Goal: Task Accomplishment & Management: Manage account settings

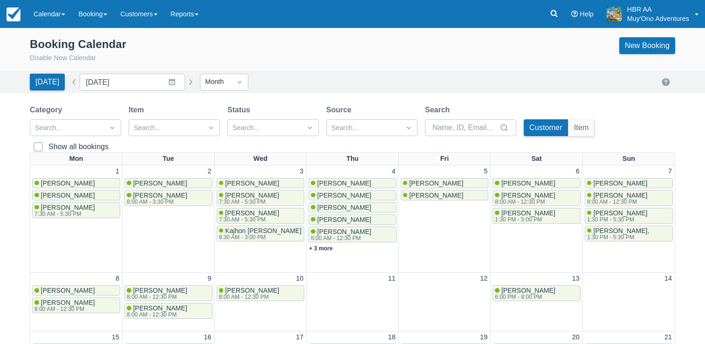
scroll to position [276, 0]
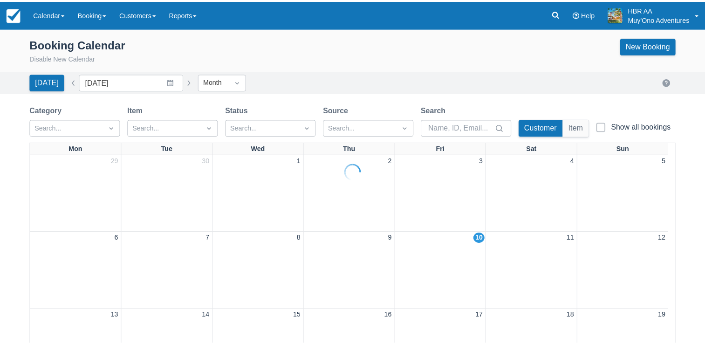
scroll to position [276, 0]
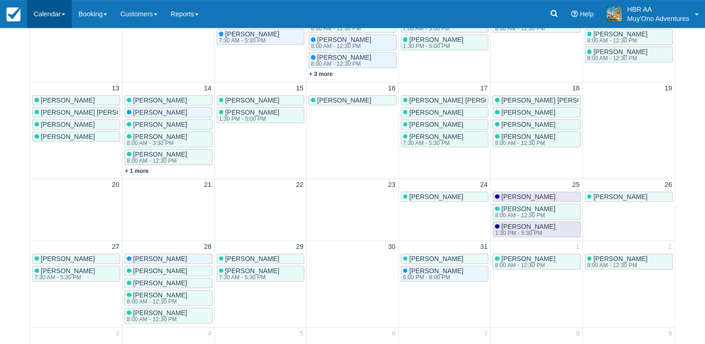
click at [54, 12] on link "Calendar" at bounding box center [49, 14] width 45 height 28
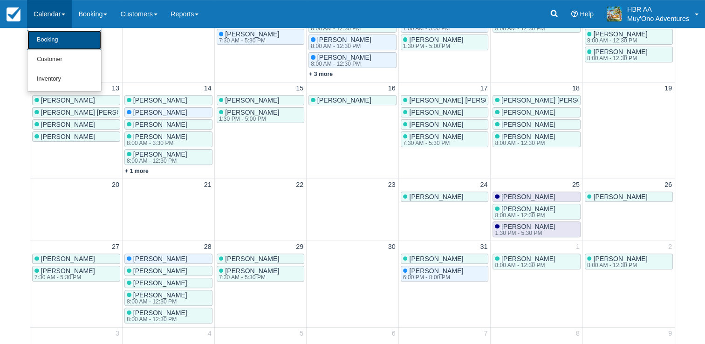
click at [60, 36] on link "Booking" at bounding box center [65, 40] width 74 height 20
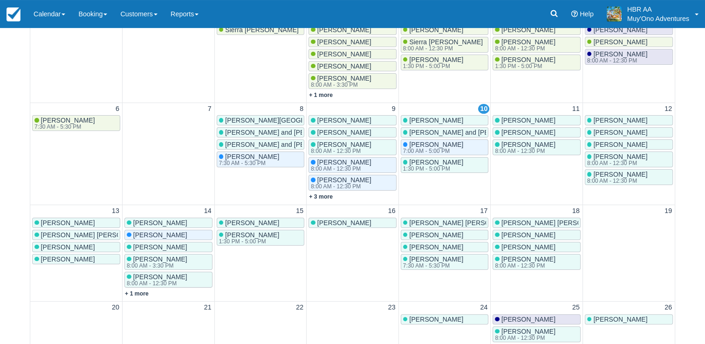
scroll to position [154, 0]
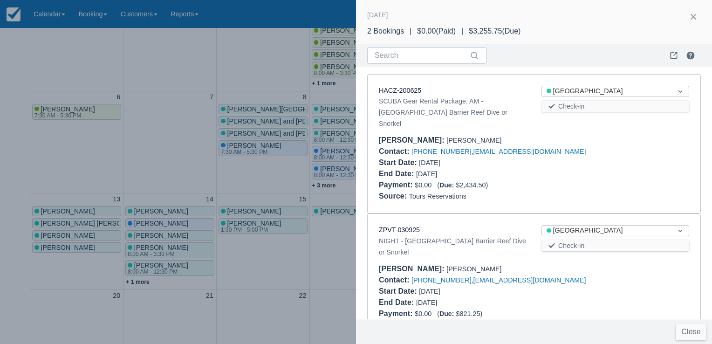
click at [247, 77] on div at bounding box center [356, 172] width 712 height 344
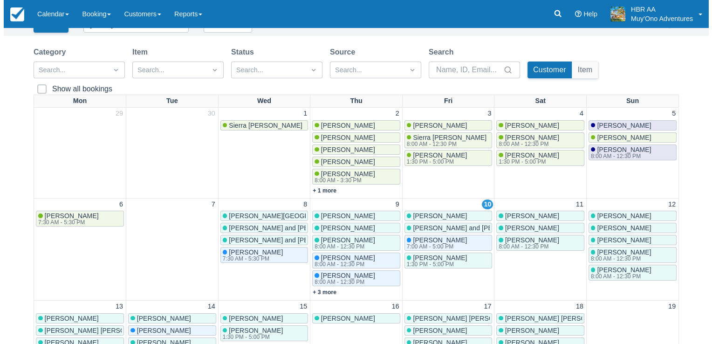
scroll to position [0, 0]
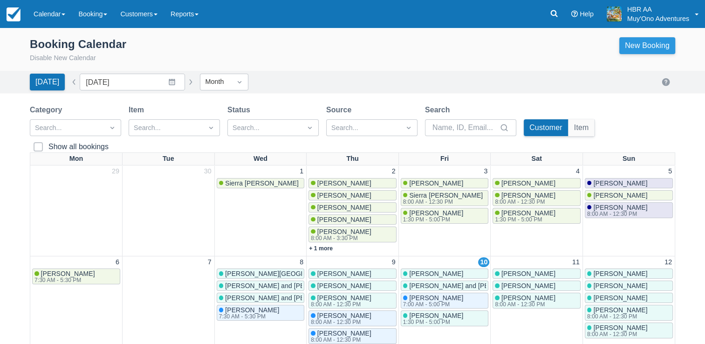
click at [641, 45] on link "New Booking" at bounding box center [648, 45] width 56 height 17
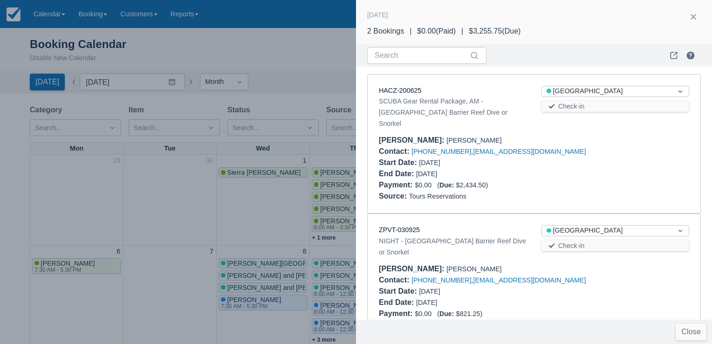
click at [585, 146] on div "Contact : +5016506199717 , kht2002@gmail.com" at bounding box center [534, 151] width 311 height 11
click at [569, 157] on div at bounding box center [615, 168] width 163 height 22
click at [269, 69] on div at bounding box center [356, 172] width 712 height 344
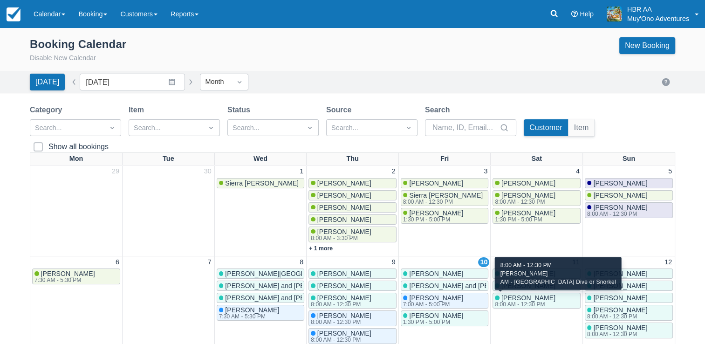
click at [539, 302] on div "8:00 AM - 12:30 PM" at bounding box center [524, 305] width 59 height 6
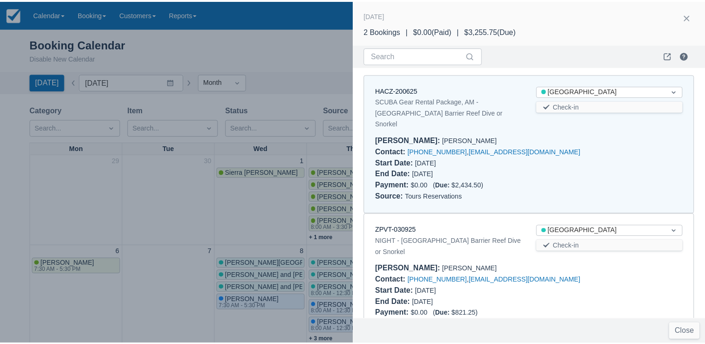
scroll to position [13, 0]
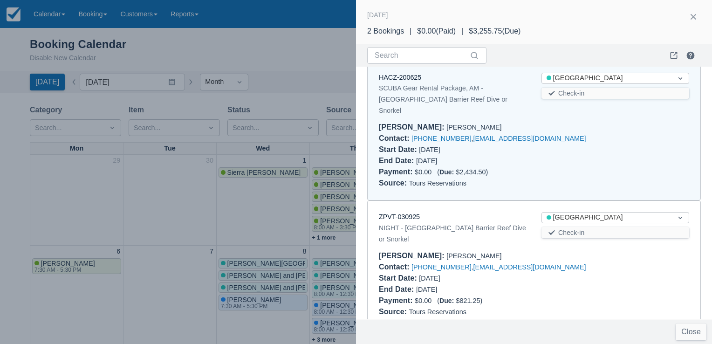
click at [340, 77] on div at bounding box center [356, 172] width 712 height 344
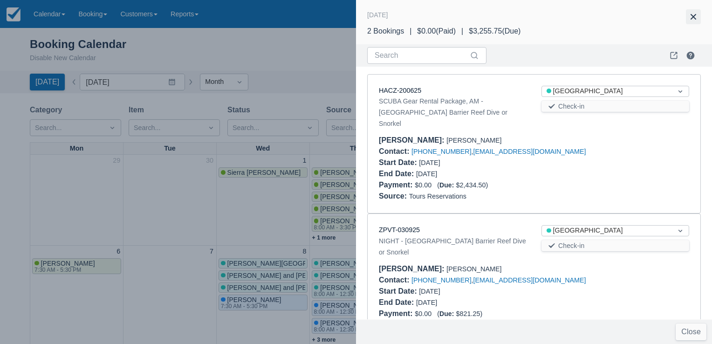
click at [691, 14] on button "button" at bounding box center [693, 16] width 15 height 15
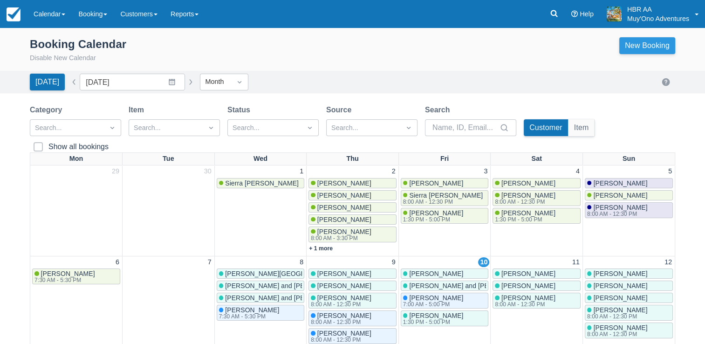
click at [655, 52] on link "New Booking" at bounding box center [648, 45] width 56 height 17
drag, startPoint x: 573, startPoint y: 263, endPoint x: 565, endPoint y: 262, distance: 8.0
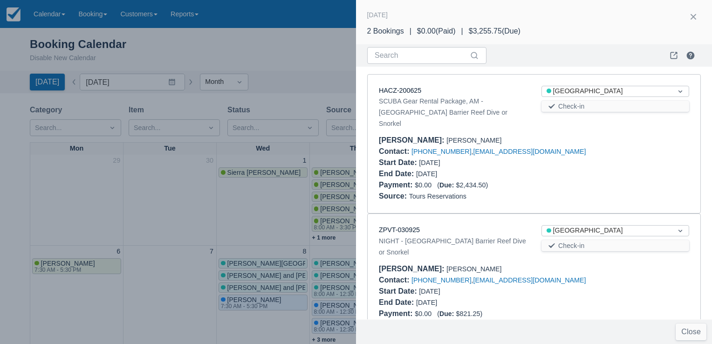
click at [264, 19] on div at bounding box center [356, 172] width 712 height 344
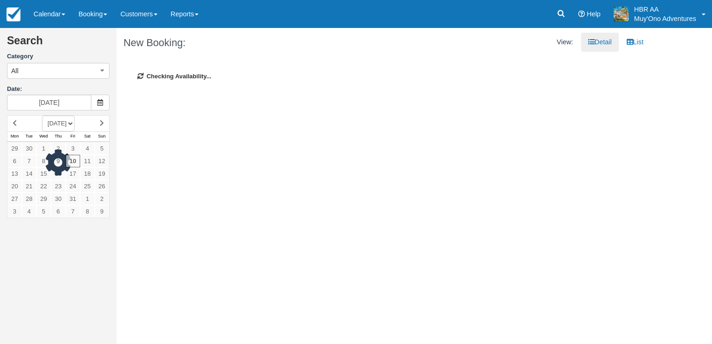
click at [85, 161] on div at bounding box center [58, 166] width 103 height 103
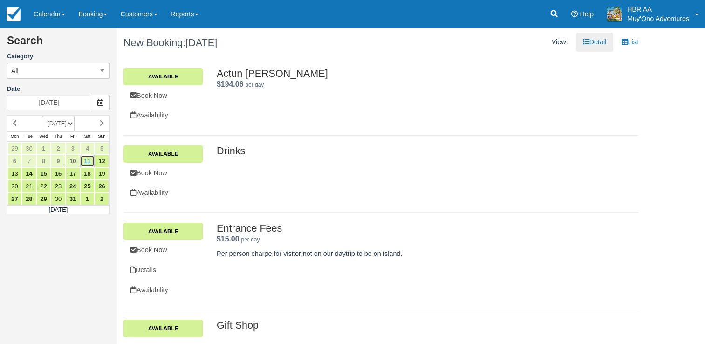
click at [84, 163] on link "11" at bounding box center [87, 161] width 14 height 13
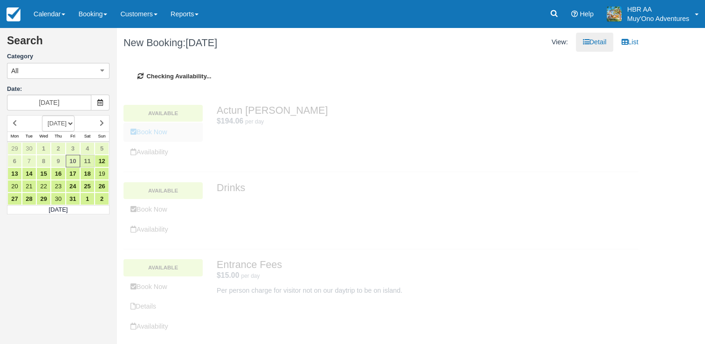
type input "[DATE]"
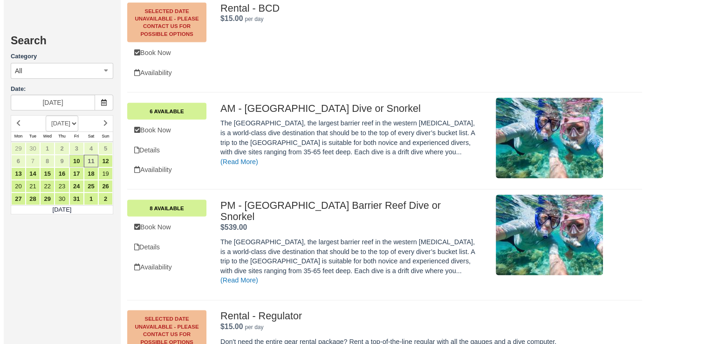
scroll to position [1810, 0]
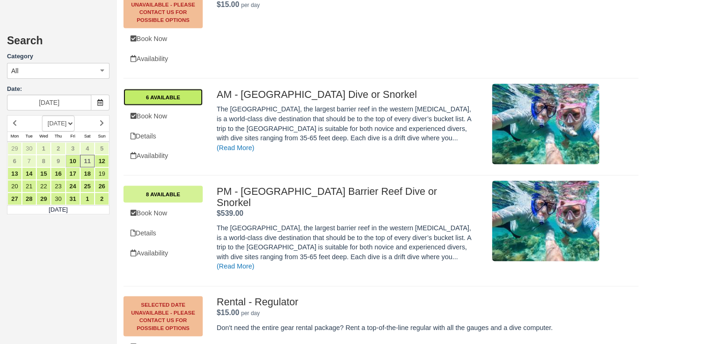
click at [189, 89] on link "6 Available" at bounding box center [163, 97] width 79 height 17
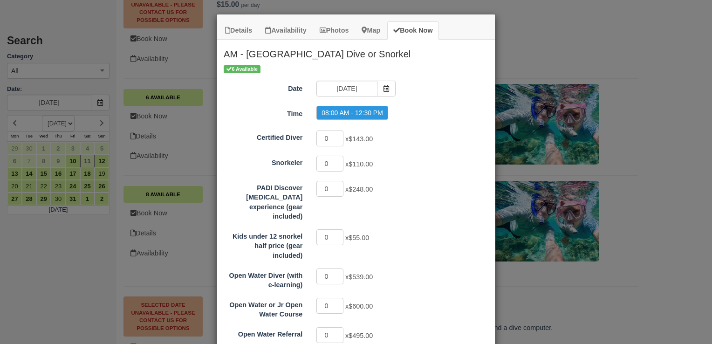
click at [435, 235] on div "0 x $55.00" at bounding box center [391, 238] width 163 height 18
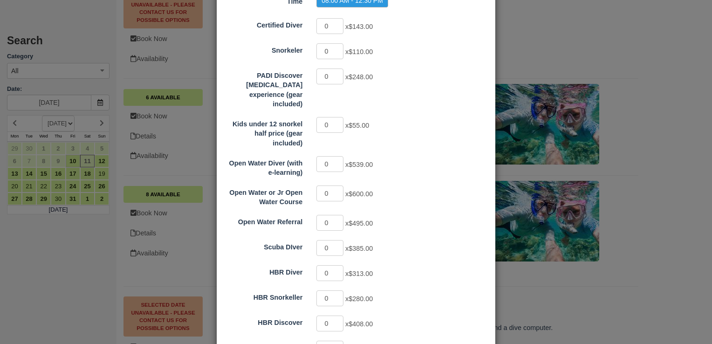
scroll to position [112, 0]
click at [325, 291] on input "0" at bounding box center [330, 299] width 27 height 16
type input "2"
click at [437, 164] on div "0 x $539.00" at bounding box center [391, 166] width 163 height 18
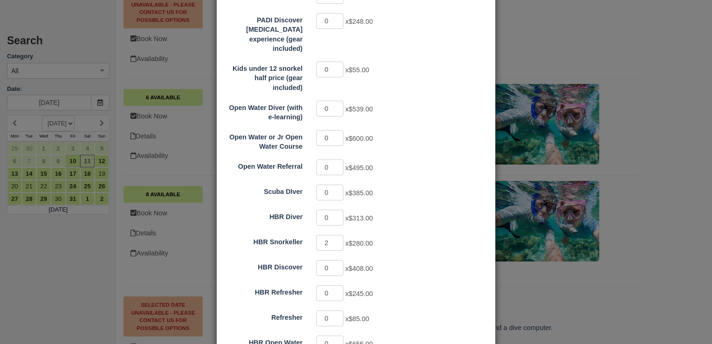
scroll to position [242, 0]
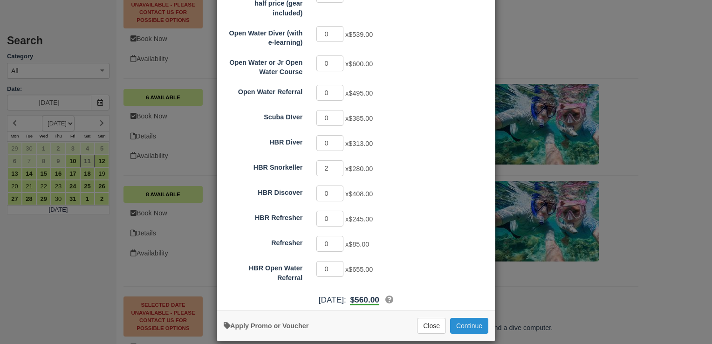
click at [471, 318] on button "Continue" at bounding box center [469, 326] width 38 height 16
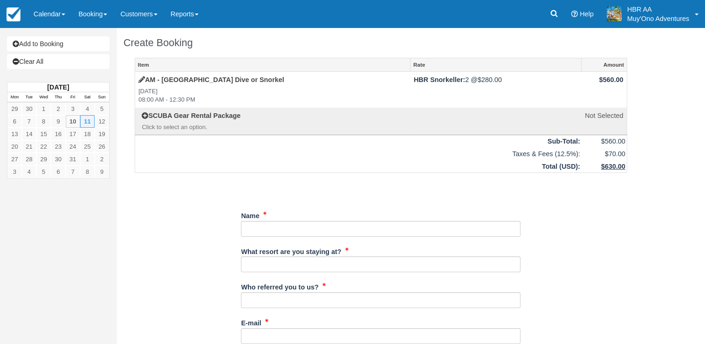
click at [336, 186] on div "Unsaved Changes" at bounding box center [381, 187] width 493 height 22
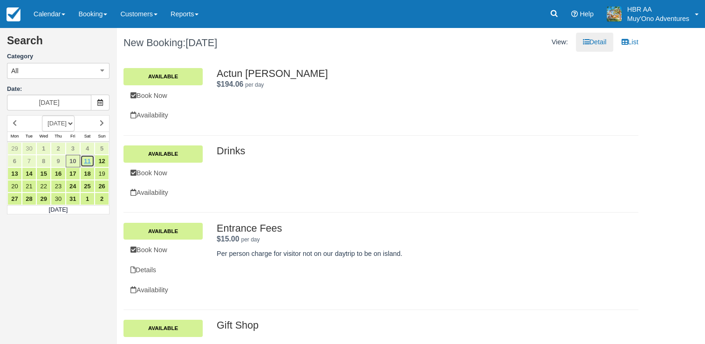
click at [88, 162] on link "11" at bounding box center [87, 161] width 14 height 13
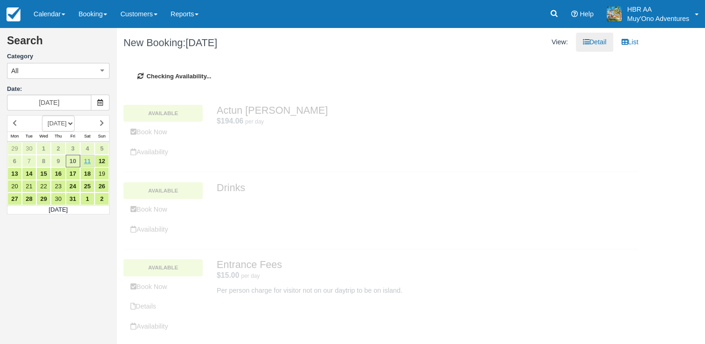
type input "[DATE]"
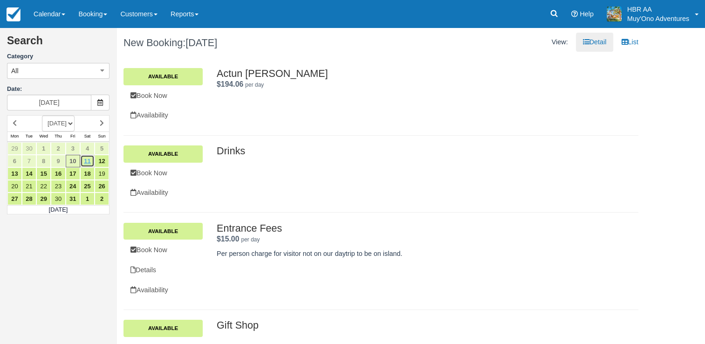
click at [85, 161] on link "11" at bounding box center [87, 161] width 14 height 13
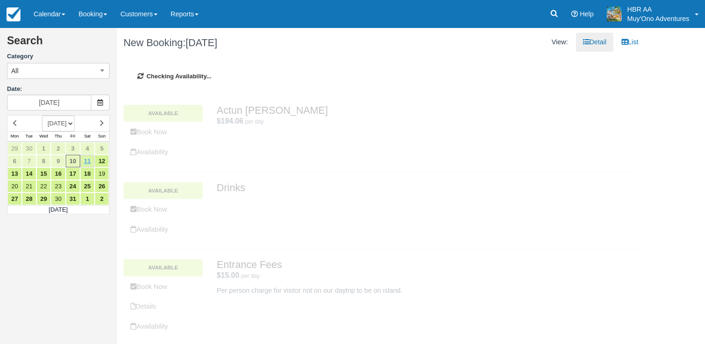
type input "[DATE]"
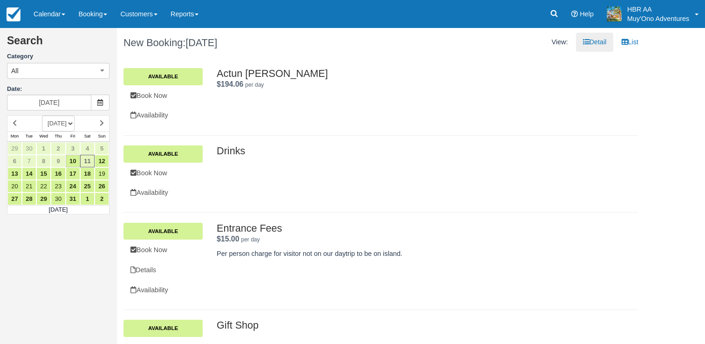
click at [413, 56] on div "New Booking: Sat Oct 11, 2025 View: Detail List" at bounding box center [381, 43] width 529 height 30
click at [591, 40] on link "Detail" at bounding box center [595, 42] width 38 height 19
click at [634, 39] on link "List" at bounding box center [630, 42] width 31 height 19
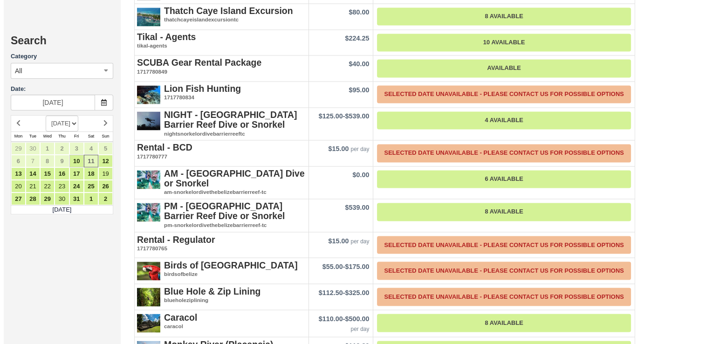
scroll to position [1529, 0]
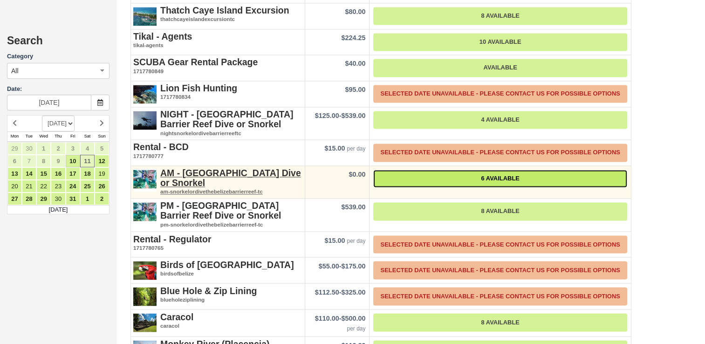
click at [418, 170] on link "6 Available" at bounding box center [500, 179] width 254 height 18
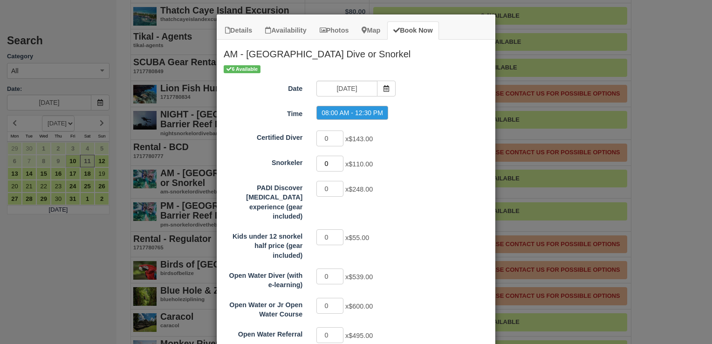
click at [326, 166] on input "0" at bounding box center [330, 164] width 27 height 16
click at [420, 240] on div "Kids under 12 snorkel half price (gear included) 0 x $55.00" at bounding box center [356, 244] width 279 height 32
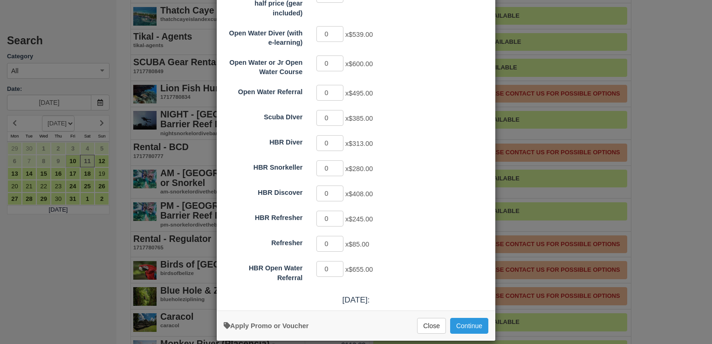
scroll to position [242, 0]
click at [326, 160] on input "0" at bounding box center [330, 168] width 27 height 16
type input "2"
click at [357, 165] on span "$280.00" at bounding box center [361, 168] width 24 height 7
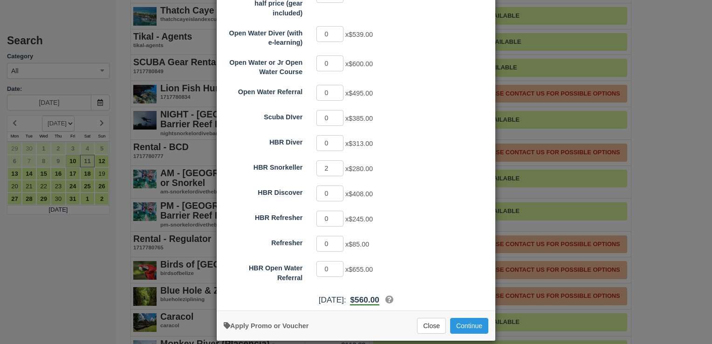
drag, startPoint x: 369, startPoint y: 158, endPoint x: 348, endPoint y: 158, distance: 21.0
click at [348, 165] on span "x $280.00" at bounding box center [359, 168] width 28 height 7
drag, startPoint x: 348, startPoint y: 158, endPoint x: 366, endPoint y: 162, distance: 18.3
click at [366, 162] on div "2 x $280.00" at bounding box center [391, 169] width 163 height 18
click at [399, 170] on div "Certified Diver 0 x $143.00 Snorkeler 0 x $110.00 PADI Discover Scuba Diving ex…" at bounding box center [356, 85] width 265 height 396
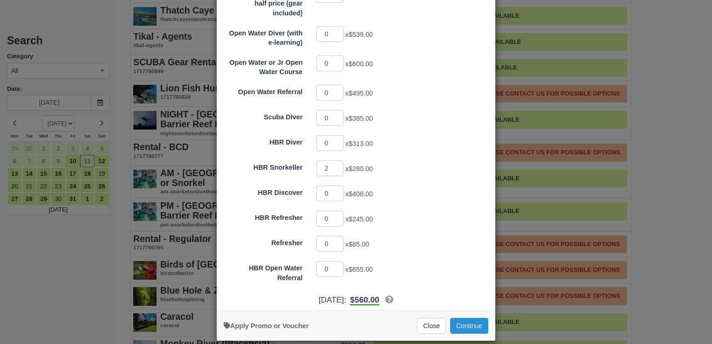
click at [469, 318] on button "Continue" at bounding box center [469, 326] width 38 height 16
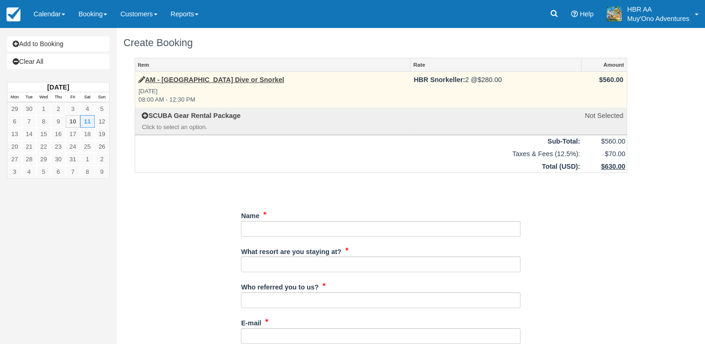
click at [478, 78] on span "$280.00" at bounding box center [490, 79] width 24 height 7
drag, startPoint x: 482, startPoint y: 80, endPoint x: 464, endPoint y: 83, distance: 17.4
click at [464, 83] on td "HBR Snorkeller: 2 @ $280.00" at bounding box center [496, 90] width 171 height 36
drag, startPoint x: 464, startPoint y: 83, endPoint x: 491, endPoint y: 79, distance: 27.2
click at [491, 79] on span "$280.00" at bounding box center [490, 79] width 24 height 7
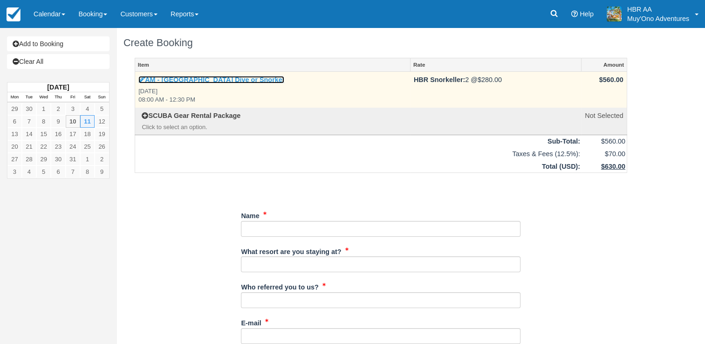
click at [141, 78] on icon at bounding box center [141, 79] width 7 height 7
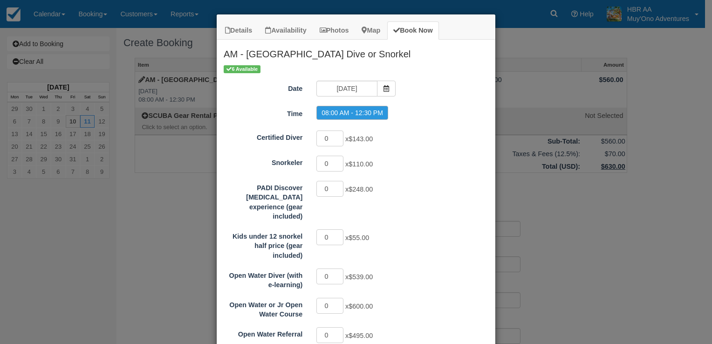
click at [603, 245] on div "Details Availability Photos Map Book Now AM - Belize Barrier Reef Dive or Snork…" at bounding box center [356, 172] width 712 height 344
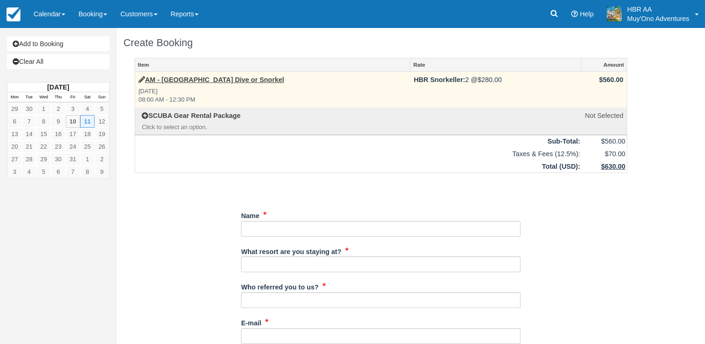
click at [612, 83] on td "$560.00" at bounding box center [604, 90] width 45 height 36
click at [605, 79] on span "$560.00" at bounding box center [612, 79] width 24 height 7
click at [479, 78] on span "$280.00" at bounding box center [490, 79] width 24 height 7
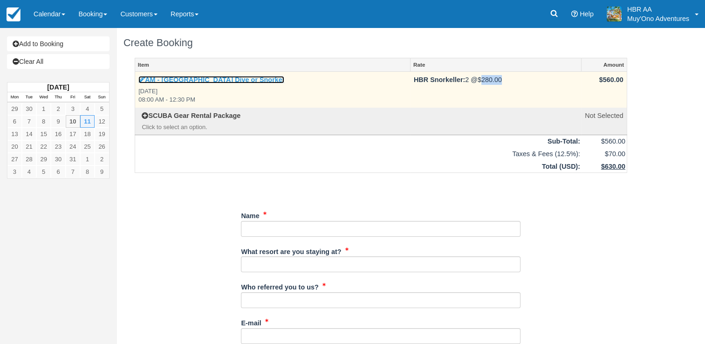
click at [143, 79] on icon at bounding box center [141, 79] width 7 height 7
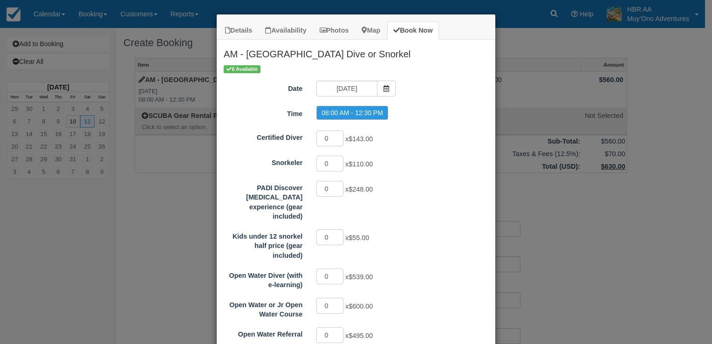
click at [459, 188] on div "0 x $248.00" at bounding box center [391, 190] width 163 height 18
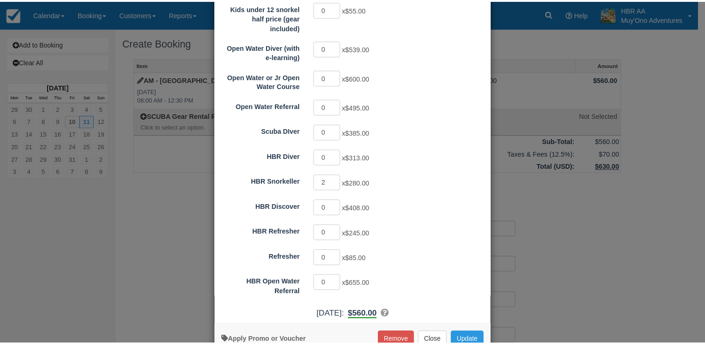
scroll to position [242, 0]
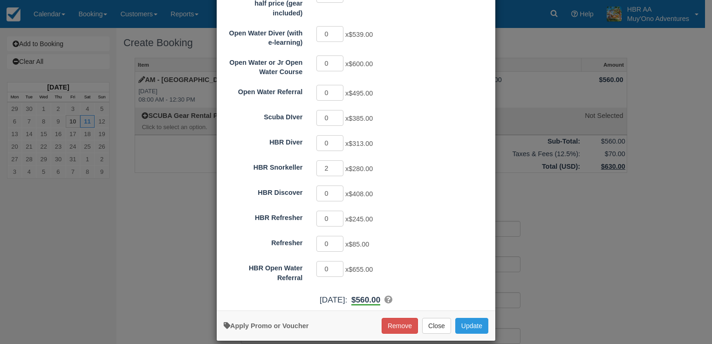
click at [357, 165] on span "$280.00" at bounding box center [361, 168] width 24 height 7
click at [428, 323] on button "Close" at bounding box center [436, 326] width 29 height 16
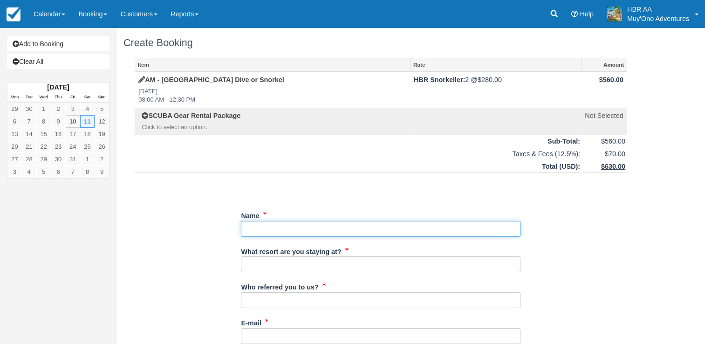
click at [306, 229] on input "Name" at bounding box center [381, 229] width 280 height 16
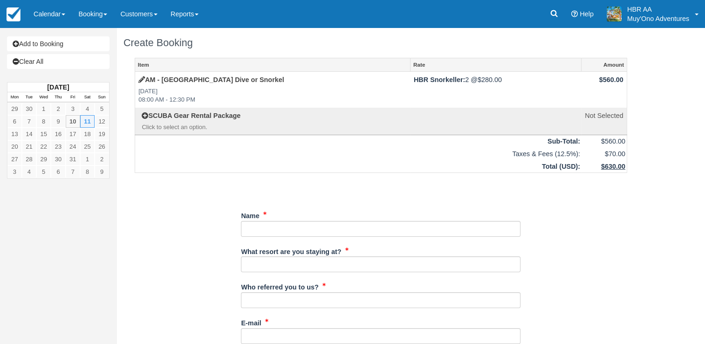
click at [483, 20] on div "Menu Calendar Booking Customer Inventory Booking Daily Manifest Daily List Note…" at bounding box center [352, 14] width 705 height 28
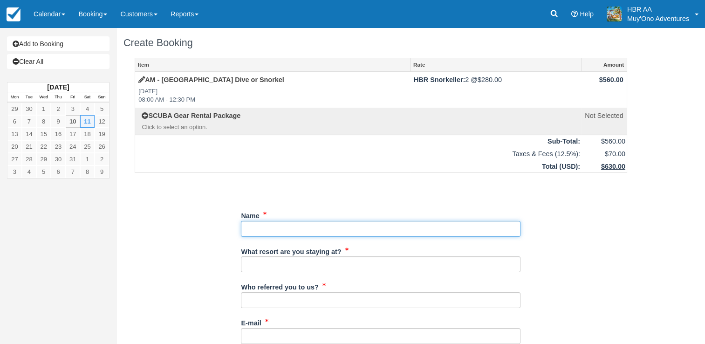
click at [269, 225] on input "Name" at bounding box center [381, 229] width 280 height 16
paste input "[PERSON_NAME]"
type input "[PERSON_NAME]"
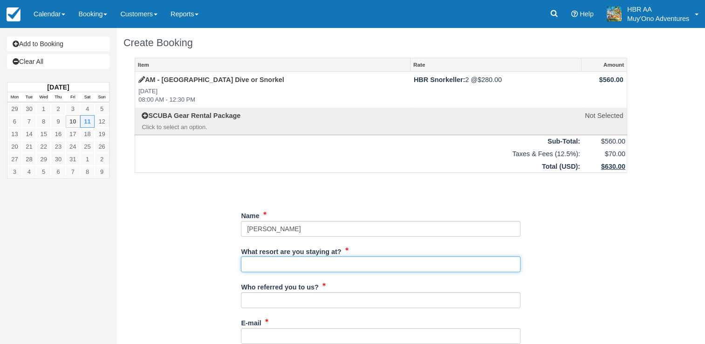
click at [283, 264] on input "What resort are you staying at?" at bounding box center [381, 264] width 280 height 16
type input "[PERSON_NAME][GEOGRAPHIC_DATA]"
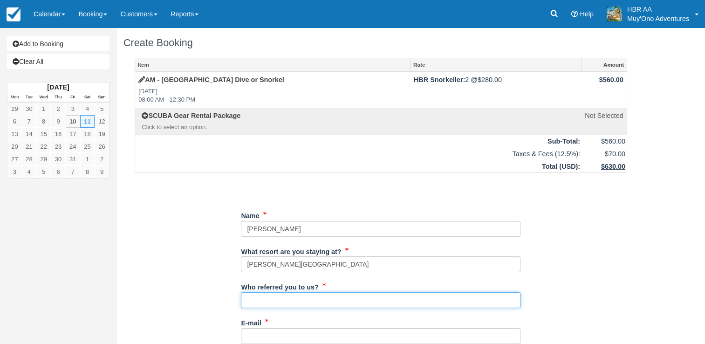
type input "J.F."
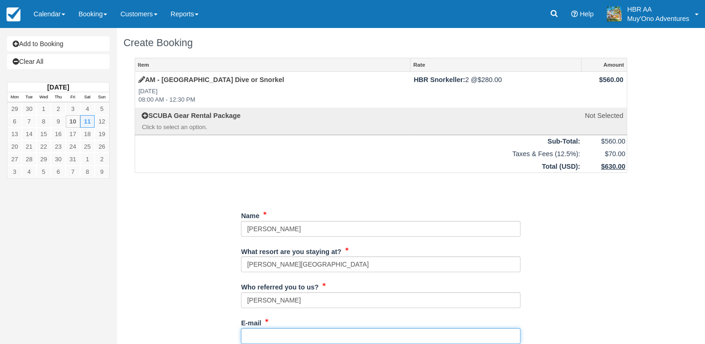
type input "[EMAIL_ADDRESS][DOMAIN_NAME]"
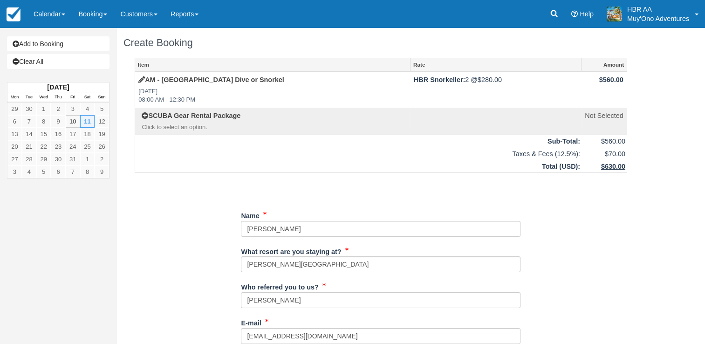
type input "671-0481"
type input "[PERSON_NAME]"
type input "[GEOGRAPHIC_DATA]"
type input "3 adults"
type input "N/A"
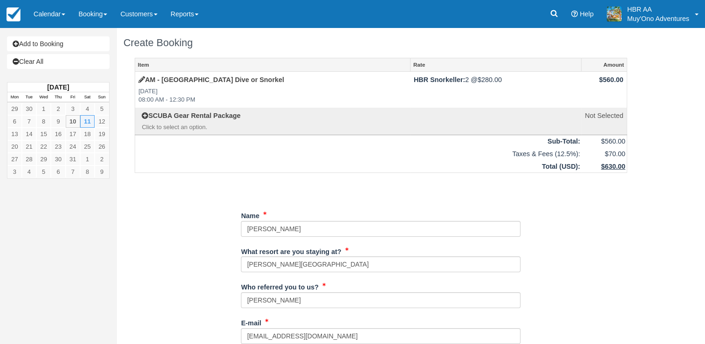
type input "47214888"
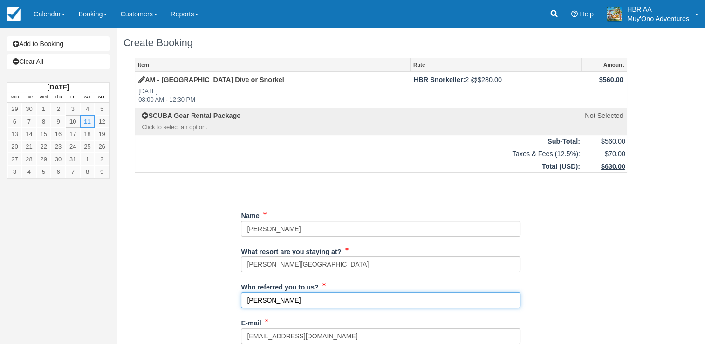
click at [360, 301] on input "J.F." at bounding box center [381, 300] width 280 height 16
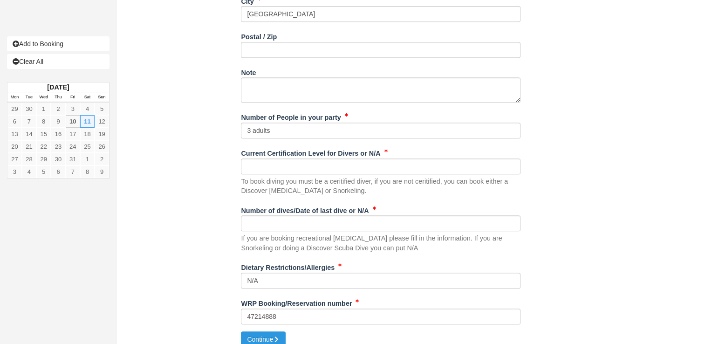
scroll to position [438, 0]
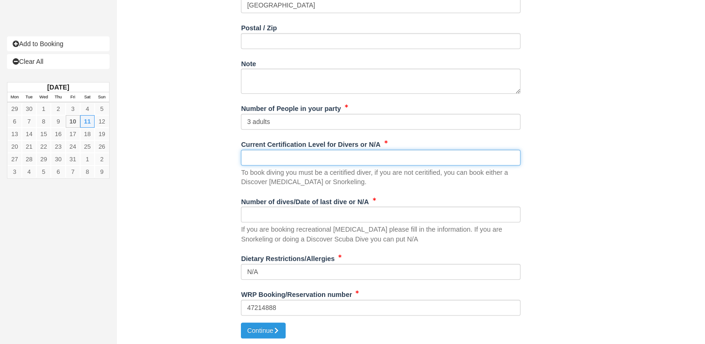
click at [359, 159] on input "Current Certification Level for Divers or N/A" at bounding box center [381, 158] width 280 height 16
type input "N/A"
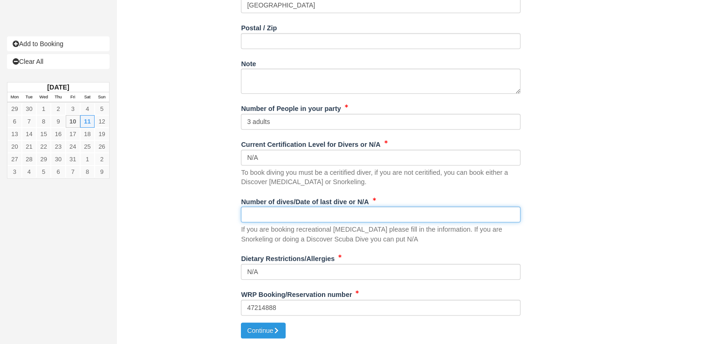
click at [269, 215] on input "Number of dives/Date of last dive or N/A" at bounding box center [381, 215] width 280 height 16
type input "N/A"
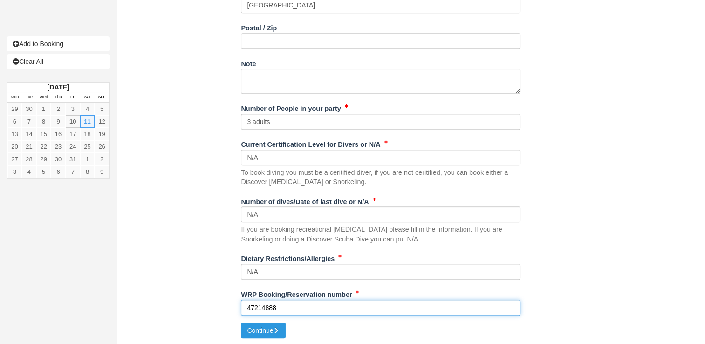
click at [308, 311] on input "47214888" at bounding box center [381, 308] width 280 height 16
type input "4"
type input "48320446"
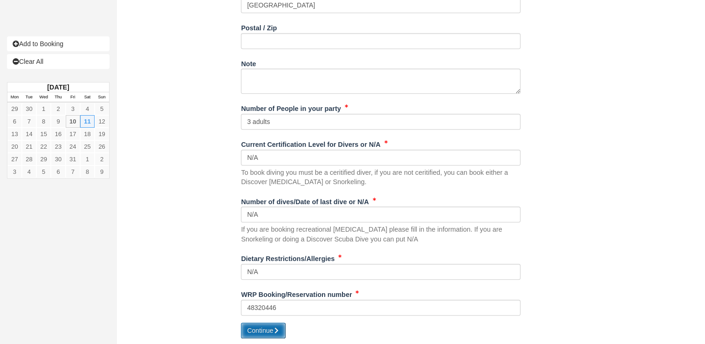
click at [262, 331] on button "Continue" at bounding box center [263, 331] width 45 height 16
type input "[PHONE_NUMBER]"
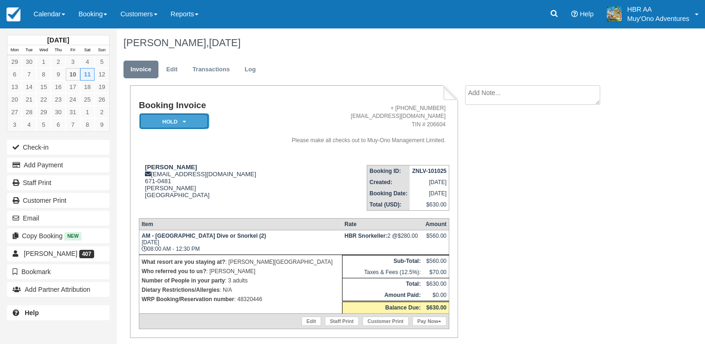
click at [184, 113] on em "HOLD" at bounding box center [174, 121] width 70 height 16
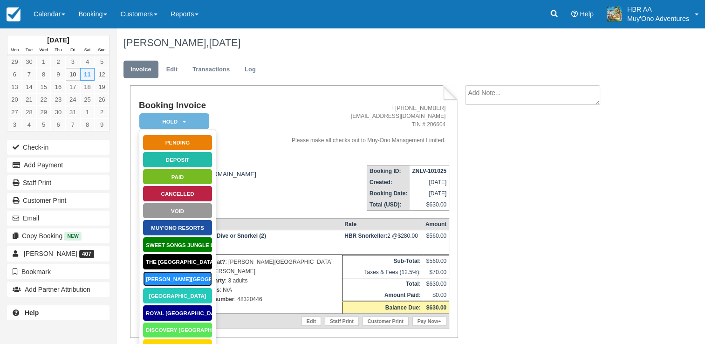
click at [173, 279] on link "[PERSON_NAME][GEOGRAPHIC_DATA]" at bounding box center [178, 279] width 70 height 16
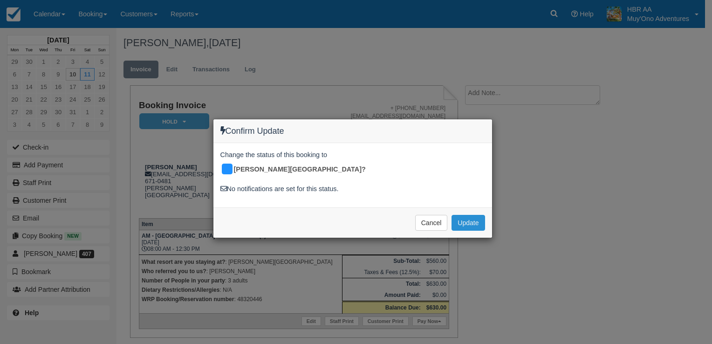
click at [462, 215] on button "Update" at bounding box center [468, 223] width 33 height 16
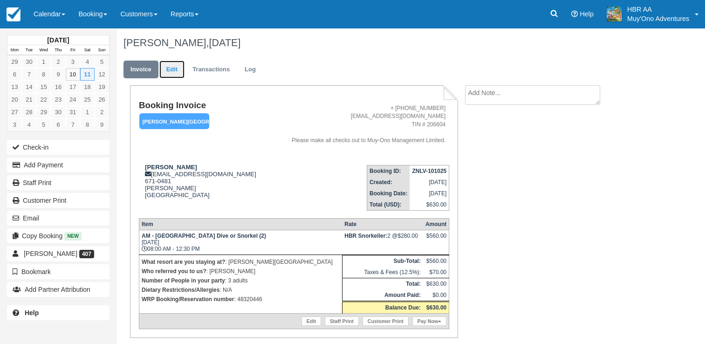
click at [177, 70] on link "Edit" at bounding box center [171, 70] width 25 height 18
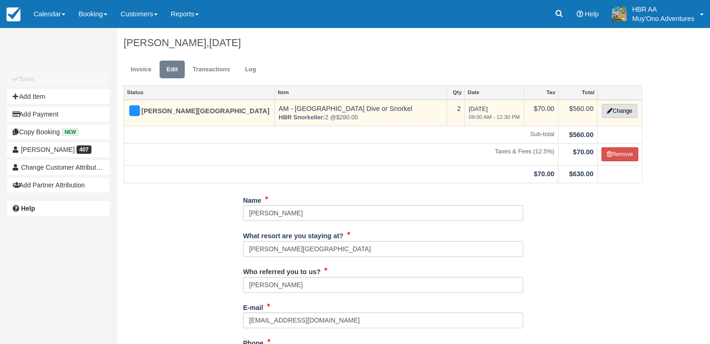
click at [607, 108] on icon "button" at bounding box center [610, 111] width 6 height 6
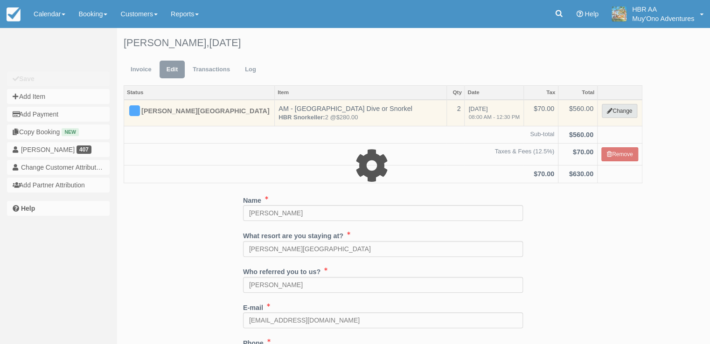
select select "64"
type input "560.00"
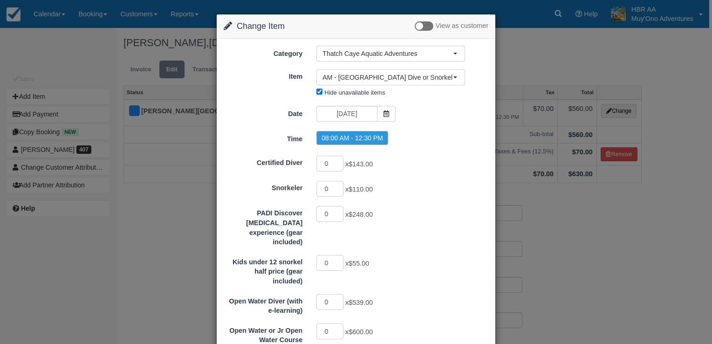
click at [556, 226] on div "Change Item Add Item View as customer Category Thatch Caye Aquatic Adventures A…" at bounding box center [356, 172] width 712 height 344
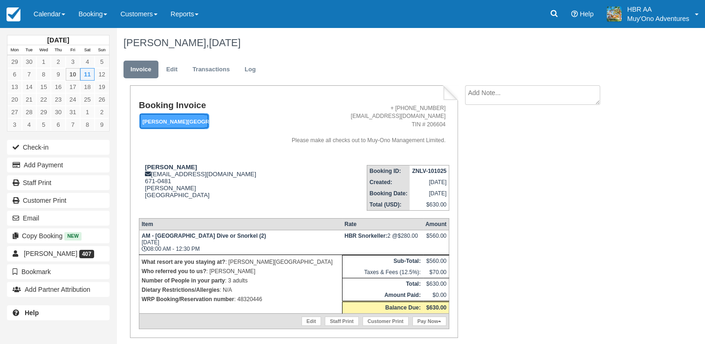
click at [163, 121] on em "[PERSON_NAME][GEOGRAPHIC_DATA]" at bounding box center [174, 121] width 70 height 16
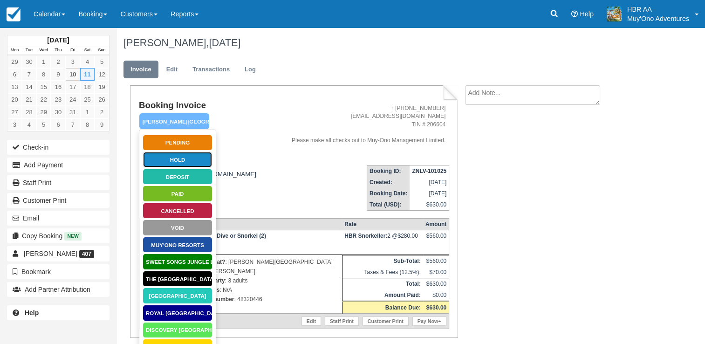
click at [175, 158] on link "HOLD" at bounding box center [178, 160] width 70 height 16
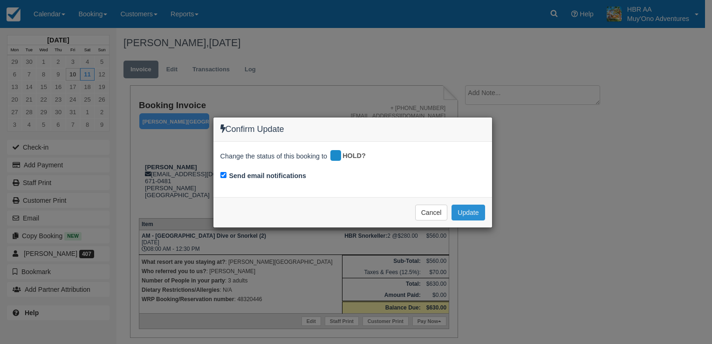
click at [478, 215] on button "Update" at bounding box center [468, 213] width 33 height 16
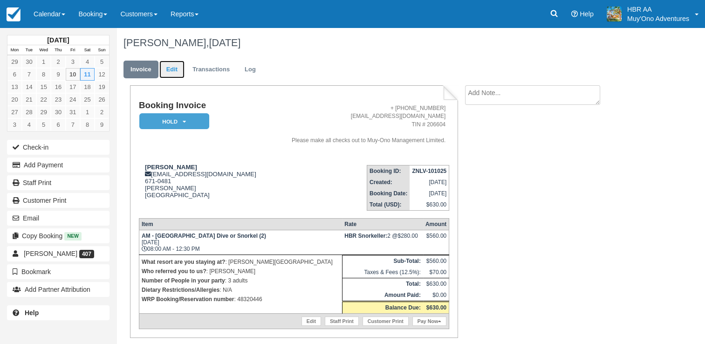
click at [172, 70] on link "Edit" at bounding box center [171, 70] width 25 height 18
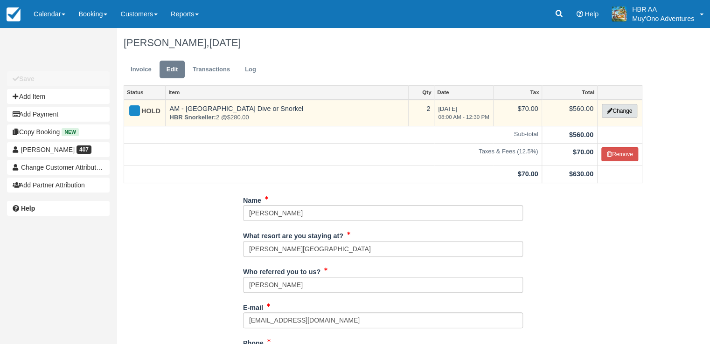
click at [608, 115] on button "Change" at bounding box center [618, 111] width 35 height 14
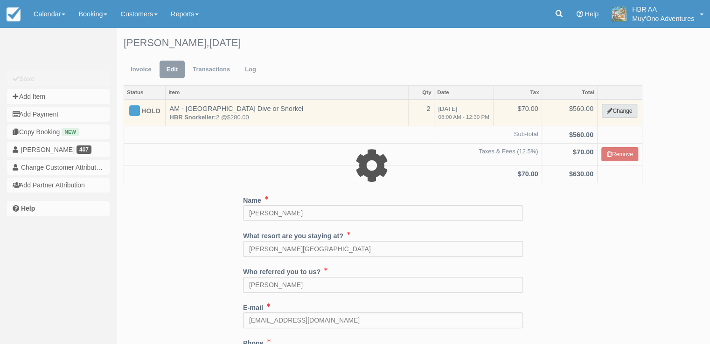
select select "64"
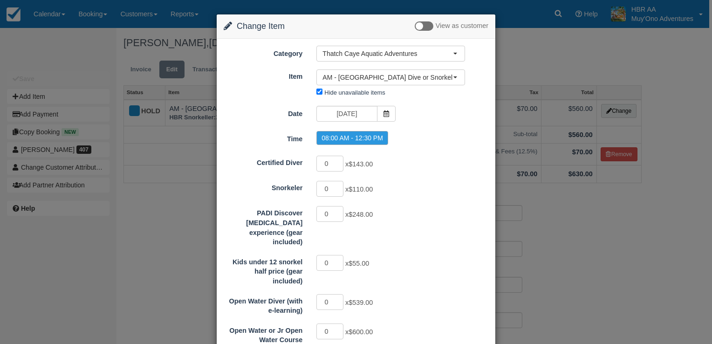
click at [462, 108] on div "Date 10/11/25" at bounding box center [356, 115] width 279 height 18
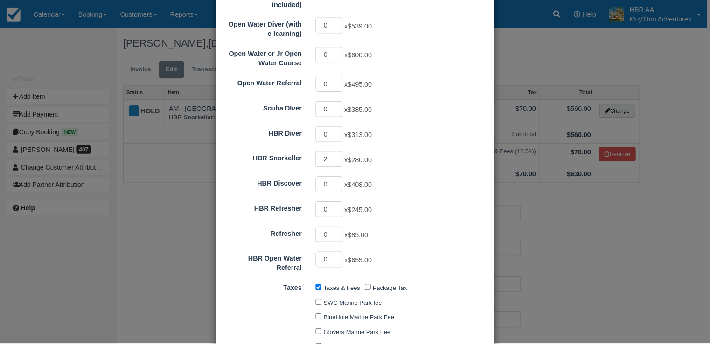
scroll to position [280, 0]
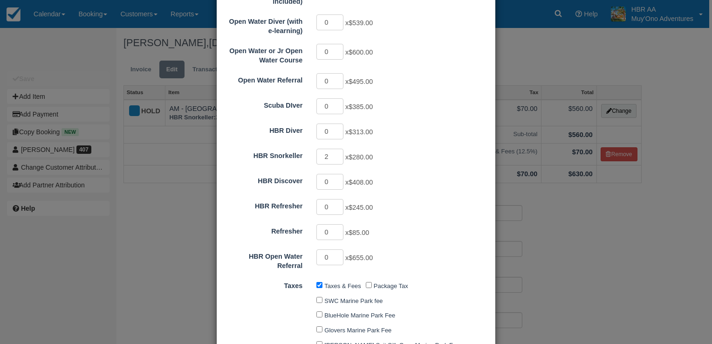
click at [611, 235] on div "Change Item Add Item View as customer Category Thatch Caye Aquatic Adventures A…" at bounding box center [356, 172] width 712 height 344
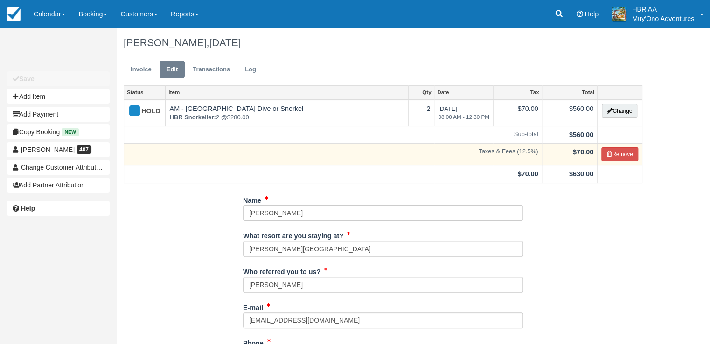
click at [575, 152] on strong "$70.00" at bounding box center [583, 151] width 21 height 7
click at [578, 152] on strong "$70.00" at bounding box center [583, 151] width 21 height 7
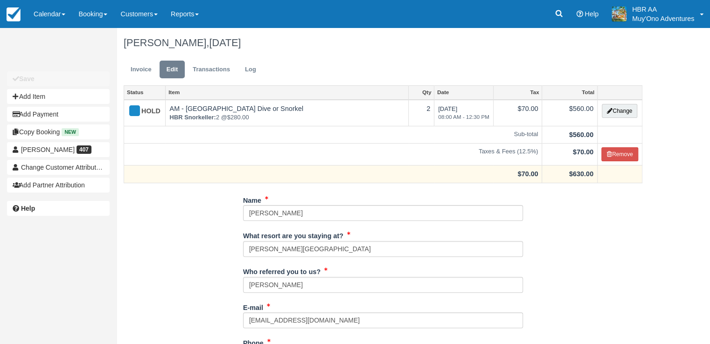
drag, startPoint x: 578, startPoint y: 152, endPoint x: 574, endPoint y: 178, distance: 26.8
click at [574, 178] on td "$630.00" at bounding box center [569, 175] width 55 height 18
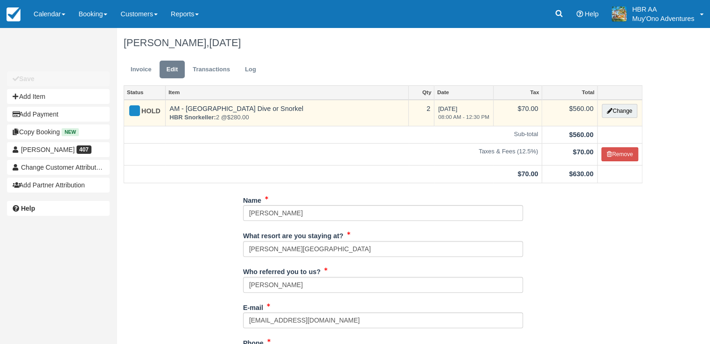
click at [521, 108] on td "$70.00" at bounding box center [517, 113] width 49 height 27
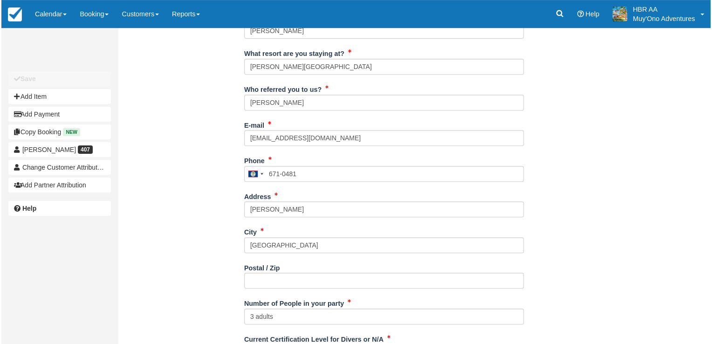
scroll to position [0, 0]
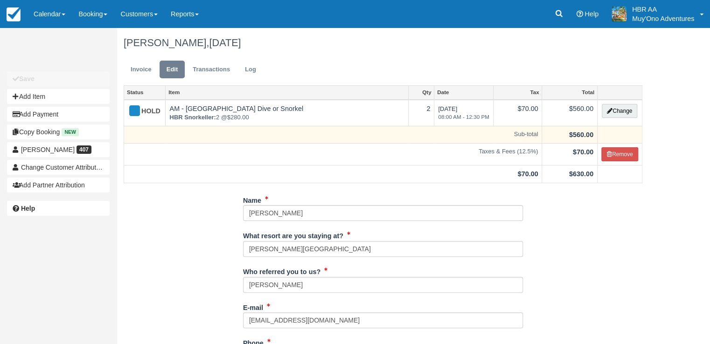
click at [578, 138] on td "$560.00" at bounding box center [569, 135] width 55 height 18
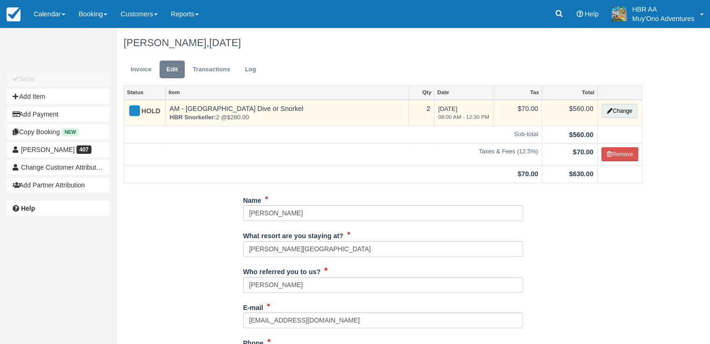
drag, startPoint x: 578, startPoint y: 138, endPoint x: 565, endPoint y: 110, distance: 31.1
click at [565, 110] on td "$560.00" at bounding box center [569, 113] width 55 height 27
click at [609, 111] on icon "button" at bounding box center [610, 111] width 6 height 6
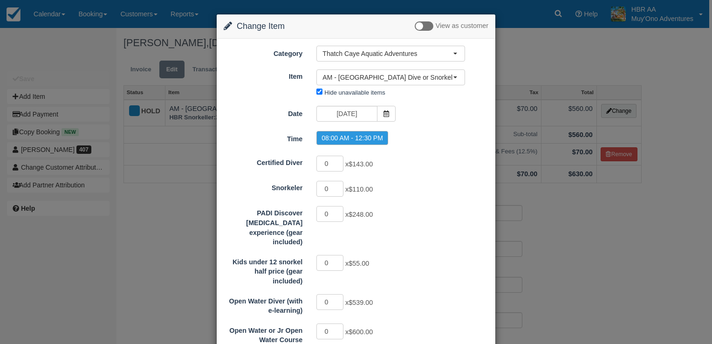
click at [360, 299] on span "$539.00" at bounding box center [361, 302] width 24 height 7
drag, startPoint x: 360, startPoint y: 290, endPoint x: 353, endPoint y: 290, distance: 7.0
click at [353, 299] on span "$539.00" at bounding box center [361, 302] width 24 height 7
drag, startPoint x: 353, startPoint y: 290, endPoint x: 387, endPoint y: 288, distance: 33.6
click at [387, 294] on div "0 x $539.00" at bounding box center [391, 303] width 163 height 18
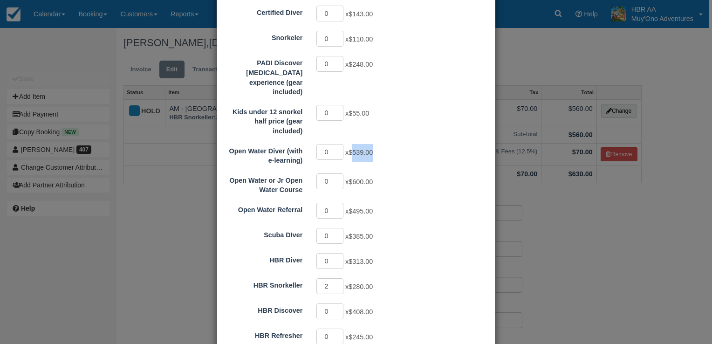
scroll to position [168, 0]
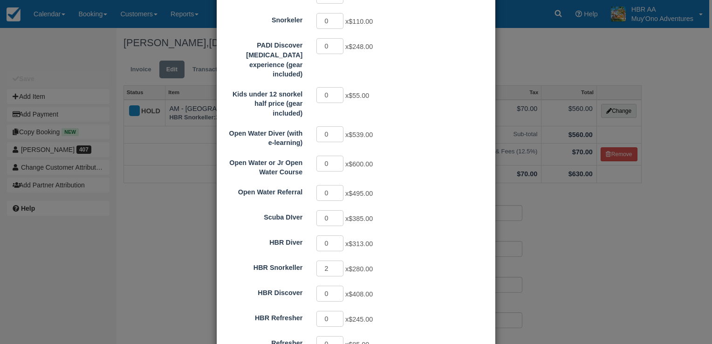
click at [617, 274] on div "Change Item Add Item View as customer Category Thatch Caye Aquatic Adventures A…" at bounding box center [356, 172] width 712 height 344
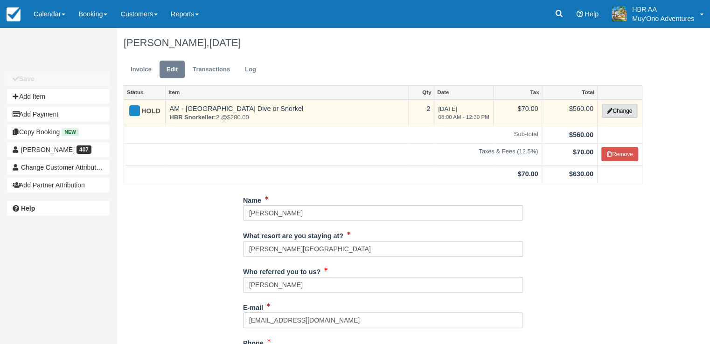
click at [620, 115] on button "Change" at bounding box center [618, 111] width 35 height 14
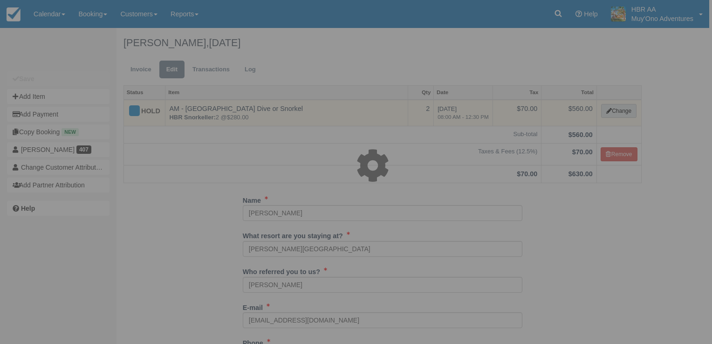
scroll to position [0, 0]
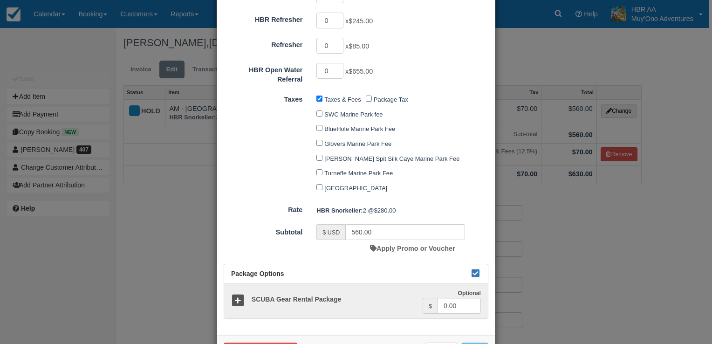
scroll to position [485, 0]
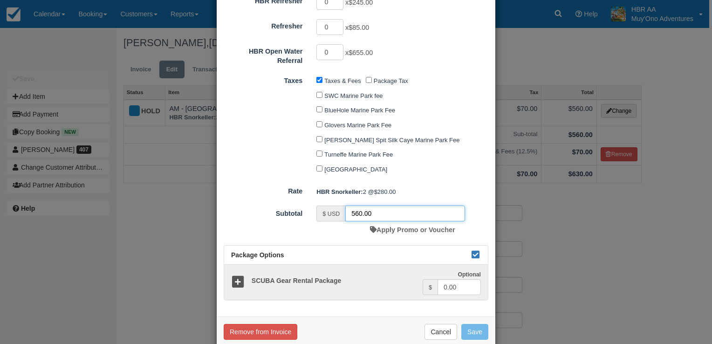
click at [357, 206] on input "560.00" at bounding box center [405, 214] width 120 height 16
type input "540.00"
click at [480, 206] on div "Subtotal $ USD 540.00 Apply Promo or Voucher" at bounding box center [356, 222] width 279 height 33
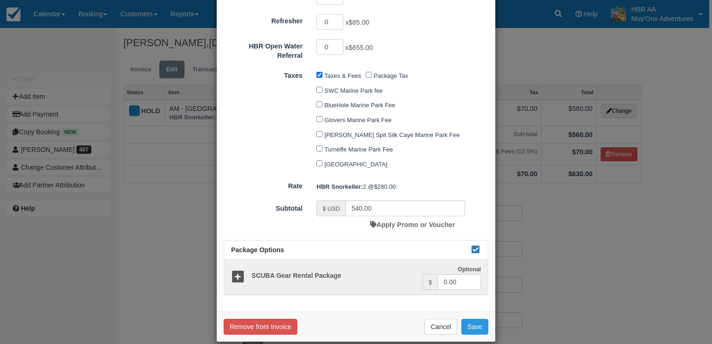
scroll to position [490, 0]
click at [471, 318] on button "Save" at bounding box center [475, 326] width 27 height 16
checkbox input "false"
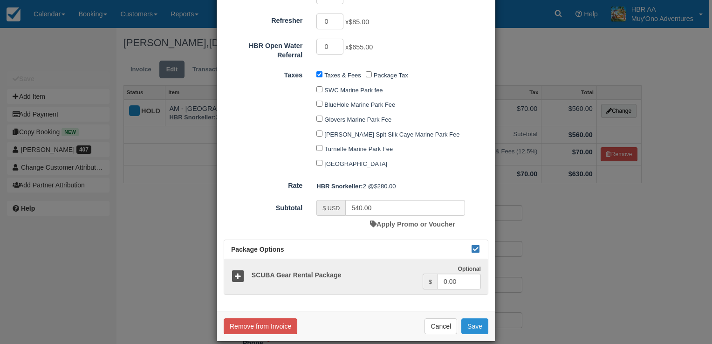
checkbox input "false"
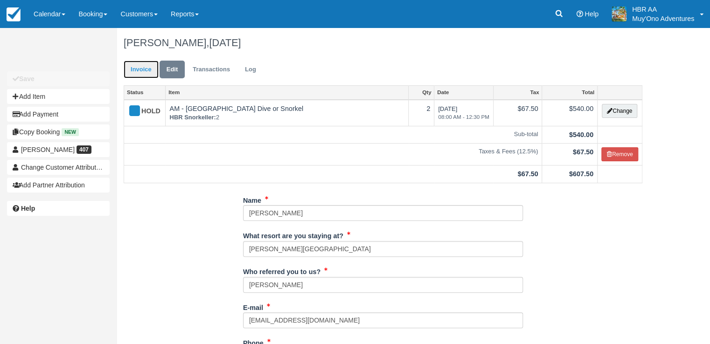
click at [152, 69] on link "Invoice" at bounding box center [141, 70] width 35 height 18
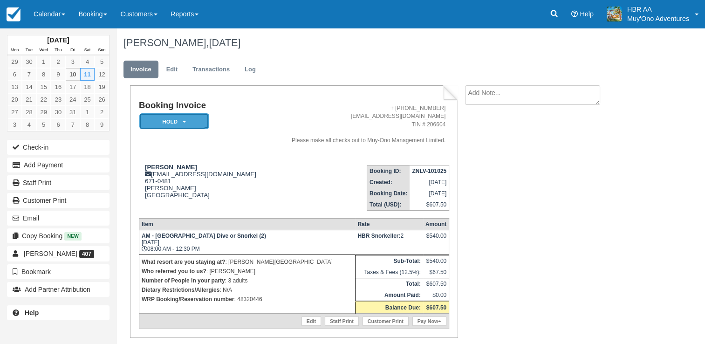
click at [169, 121] on em "HOLD" at bounding box center [174, 121] width 70 height 16
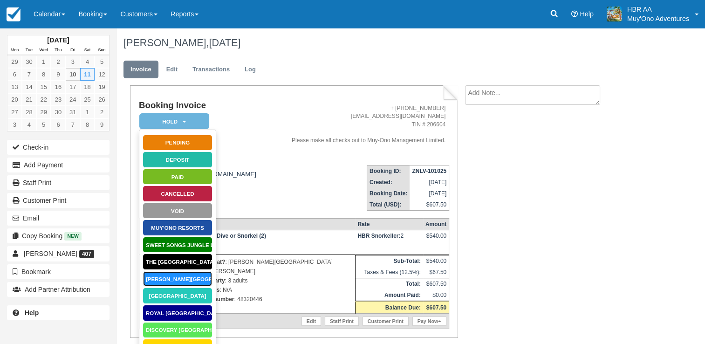
click at [155, 281] on link "[PERSON_NAME][GEOGRAPHIC_DATA]" at bounding box center [178, 279] width 70 height 16
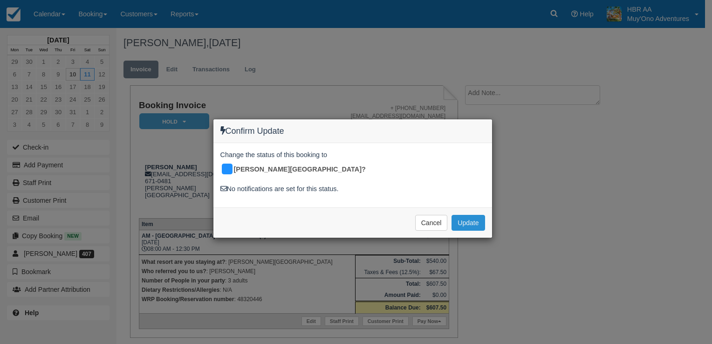
click at [469, 215] on button "Update" at bounding box center [468, 223] width 33 height 16
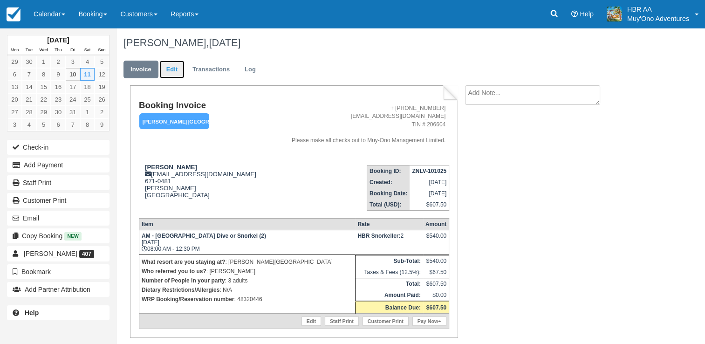
click at [174, 70] on link "Edit" at bounding box center [171, 70] width 25 height 18
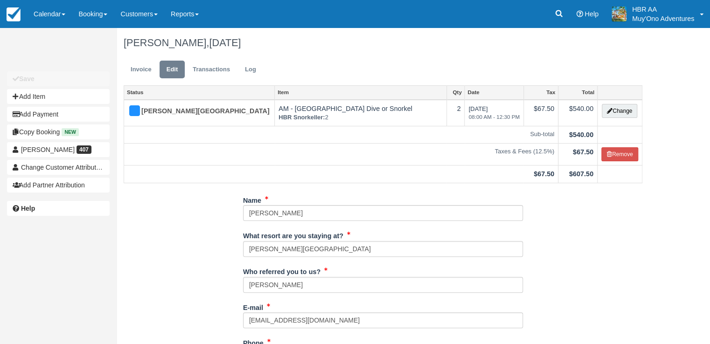
click at [379, 221] on div "Name [PERSON_NAME]" at bounding box center [383, 211] width 280 height 36
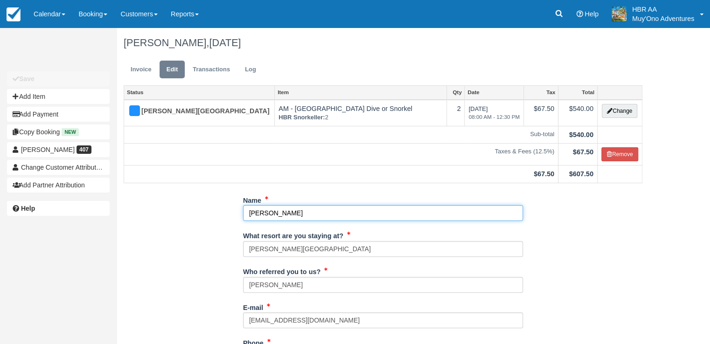
click at [380, 212] on input "[PERSON_NAME]" at bounding box center [383, 213] width 280 height 16
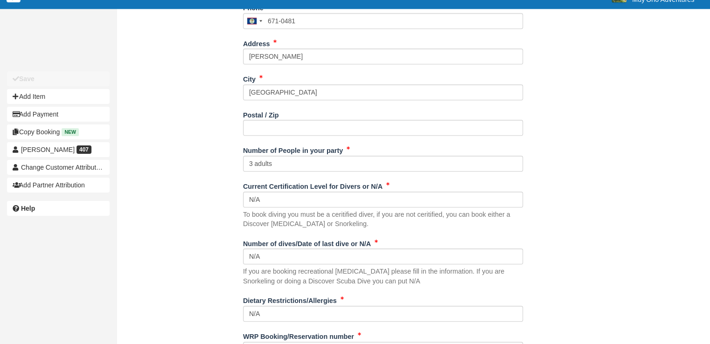
scroll to position [336, 0]
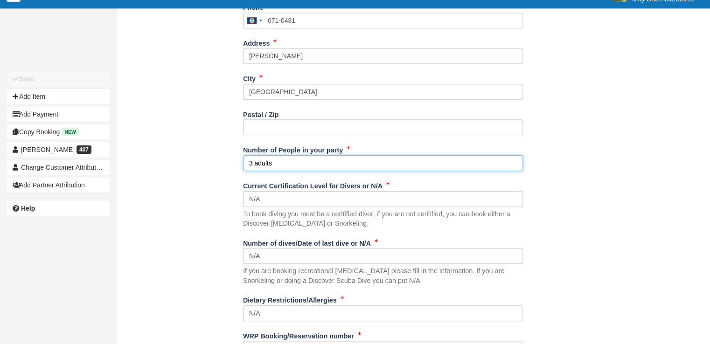
click at [252, 162] on input "3 adults" at bounding box center [383, 163] width 280 height 16
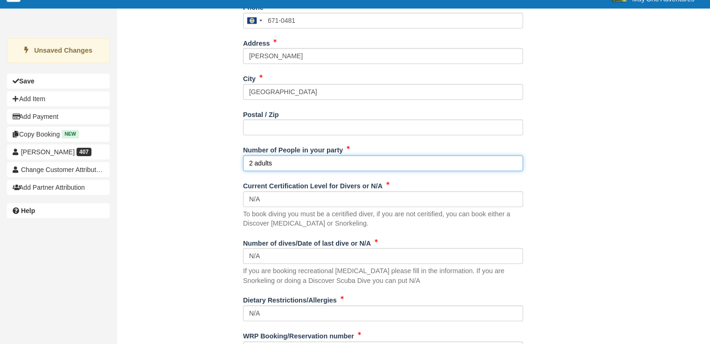
type input "2 adults"
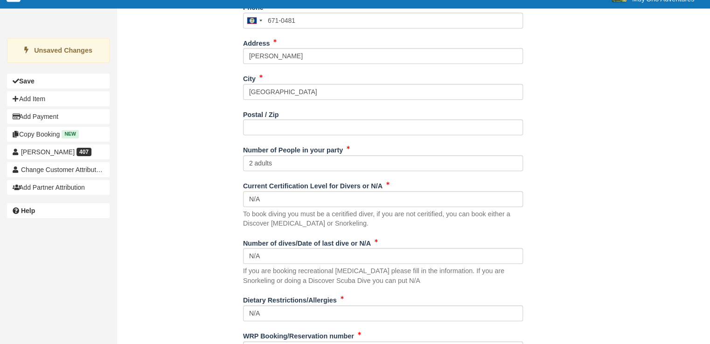
click at [648, 219] on div "Name David Edenhoffer What resort are you staying at? Hopkins Bay Resort Who re…" at bounding box center [383, 122] width 532 height 530
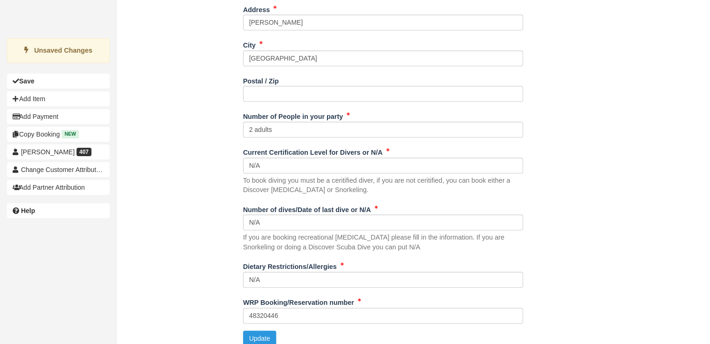
scroll to position [377, 0]
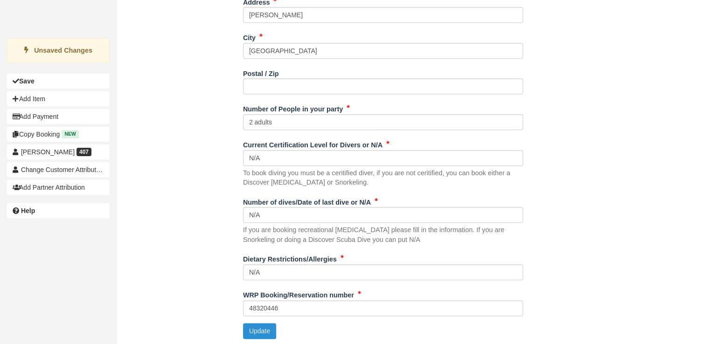
click at [251, 329] on button "Update" at bounding box center [259, 331] width 33 height 16
type input "[PHONE_NUMBER]"
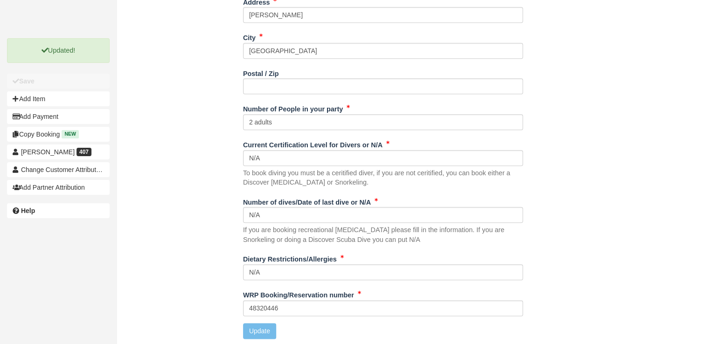
click at [182, 91] on div "Name David Edenhoffer What resort are you staying at? Hopkins Bay Resort Who re…" at bounding box center [383, 81] width 532 height 530
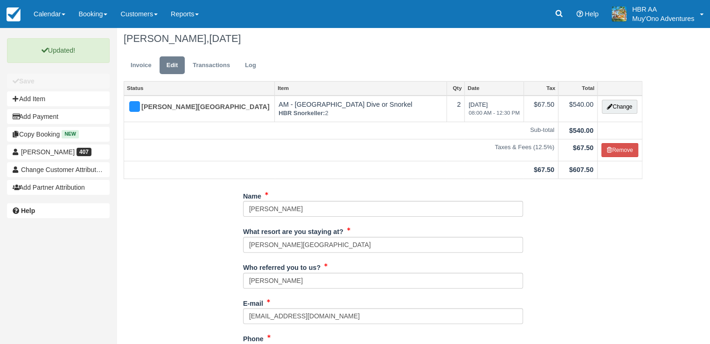
scroll to position [0, 0]
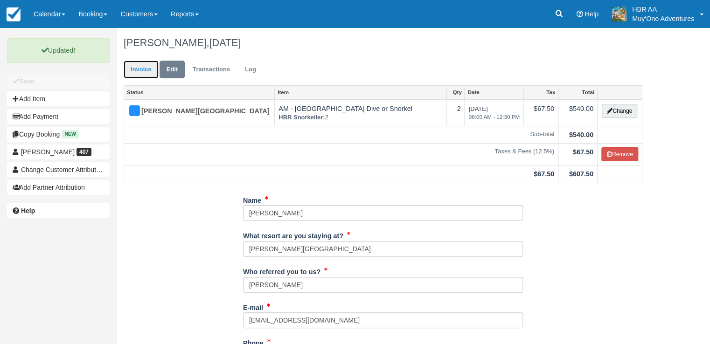
click at [146, 65] on link "Invoice" at bounding box center [141, 70] width 35 height 18
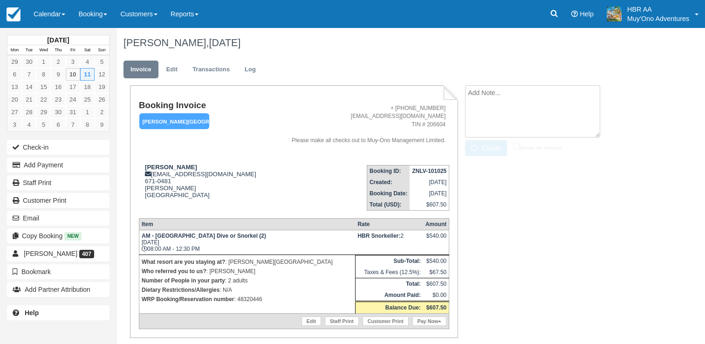
click at [487, 91] on textarea at bounding box center [532, 111] width 135 height 52
click at [484, 100] on textarea at bounding box center [532, 111] width 135 height 52
type textarea "[DATE] [DATE] at 8:00am 2 adults"
click at [490, 143] on button "Create" at bounding box center [486, 148] width 42 height 16
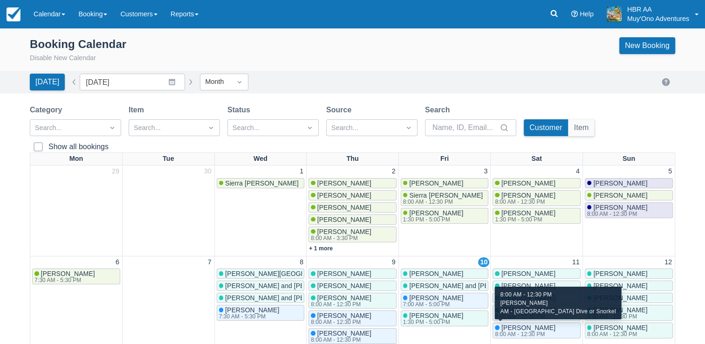
click at [523, 325] on span "[PERSON_NAME]" at bounding box center [529, 327] width 54 height 7
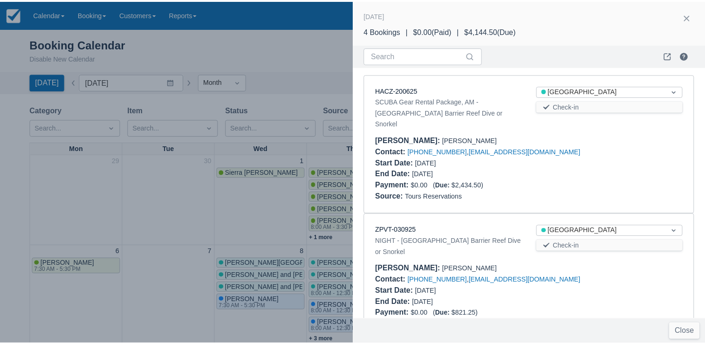
scroll to position [258, 0]
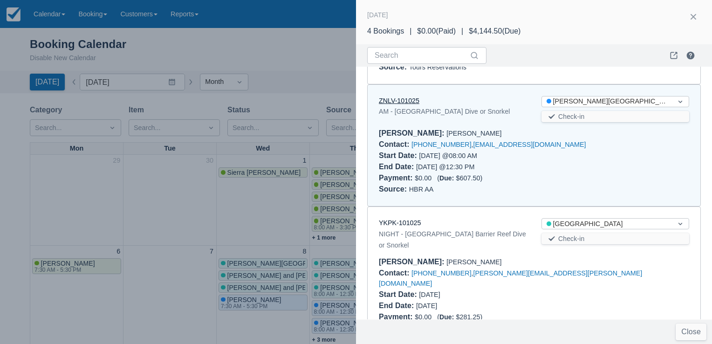
click at [408, 97] on link "ZNLV-101025" at bounding box center [399, 100] width 41 height 7
click at [308, 48] on div at bounding box center [356, 172] width 712 height 344
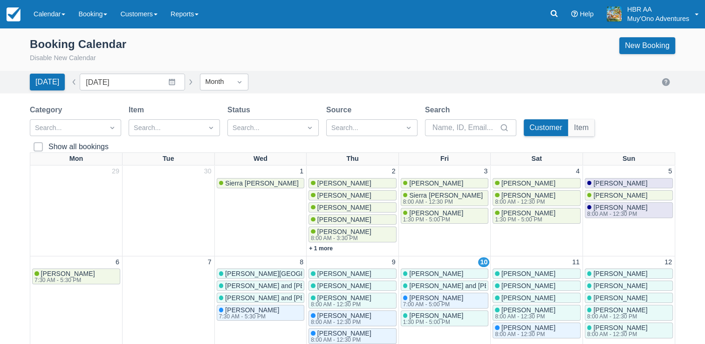
scroll to position [0, 0]
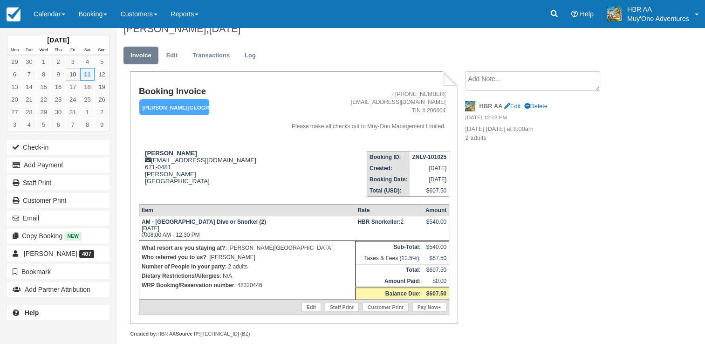
scroll to position [21, 0]
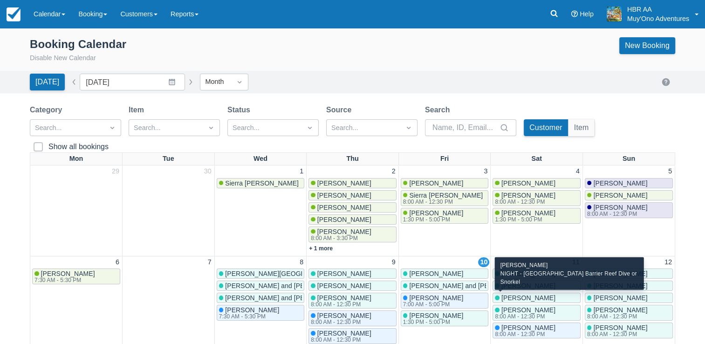
click at [517, 297] on span "[PERSON_NAME]" at bounding box center [529, 297] width 54 height 7
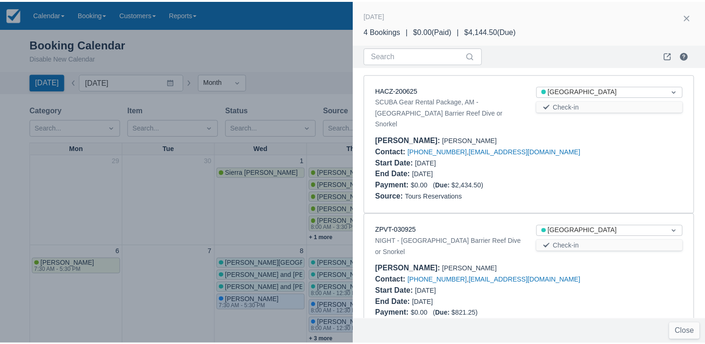
scroll to position [258, 0]
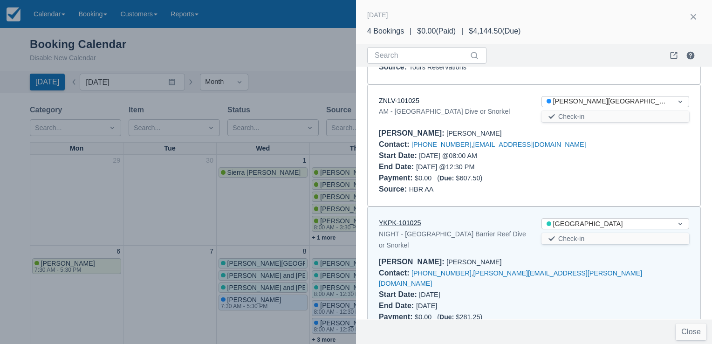
click at [397, 219] on link "YKPK-101025" at bounding box center [400, 222] width 42 height 7
click at [256, 78] on div at bounding box center [356, 172] width 712 height 344
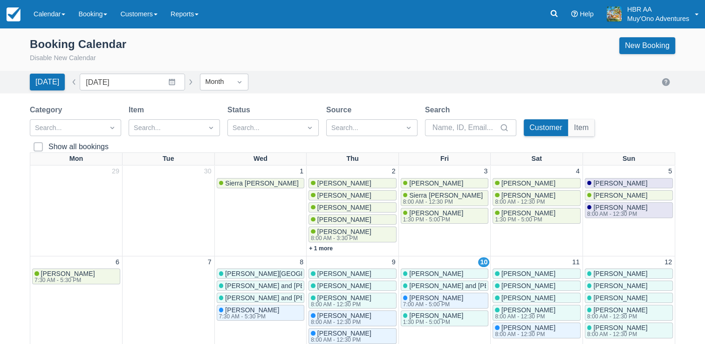
scroll to position [0, 0]
